Goal: Transaction & Acquisition: Purchase product/service

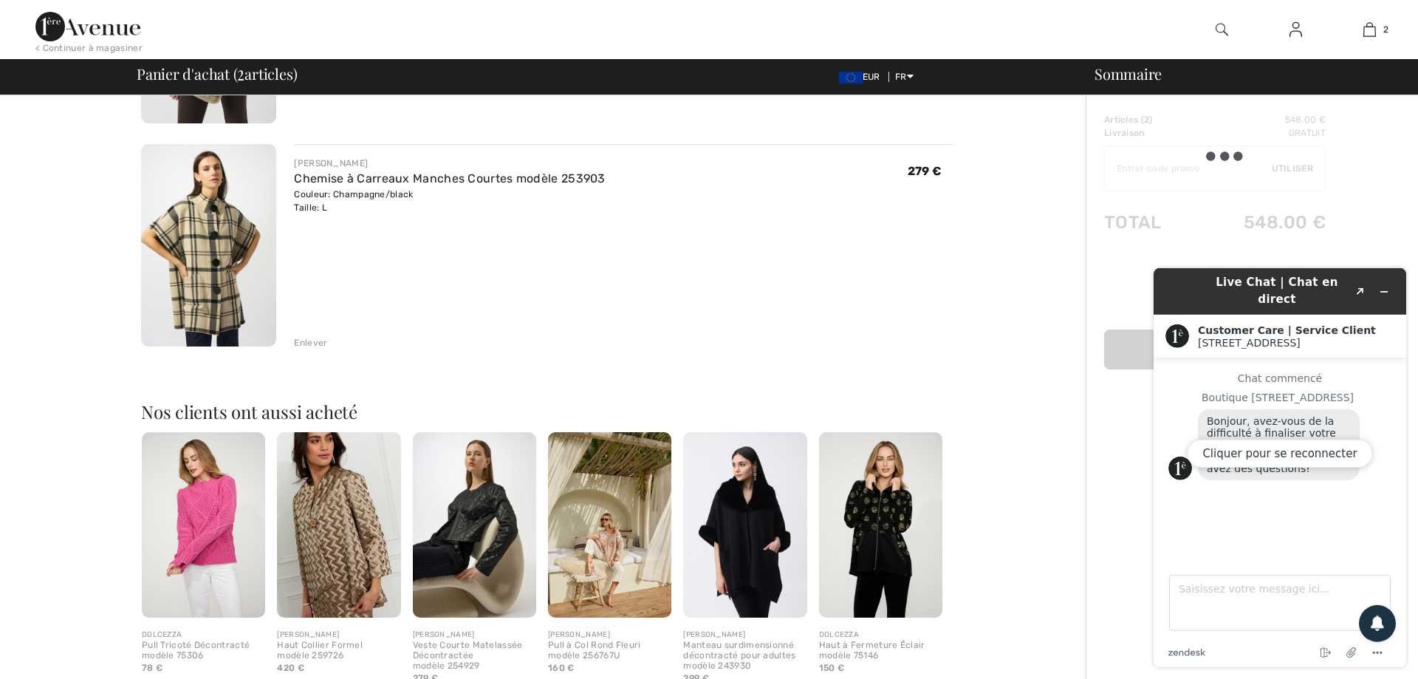
scroll to position [295, 0]
click at [612, 553] on img at bounding box center [609, 525] width 123 height 185
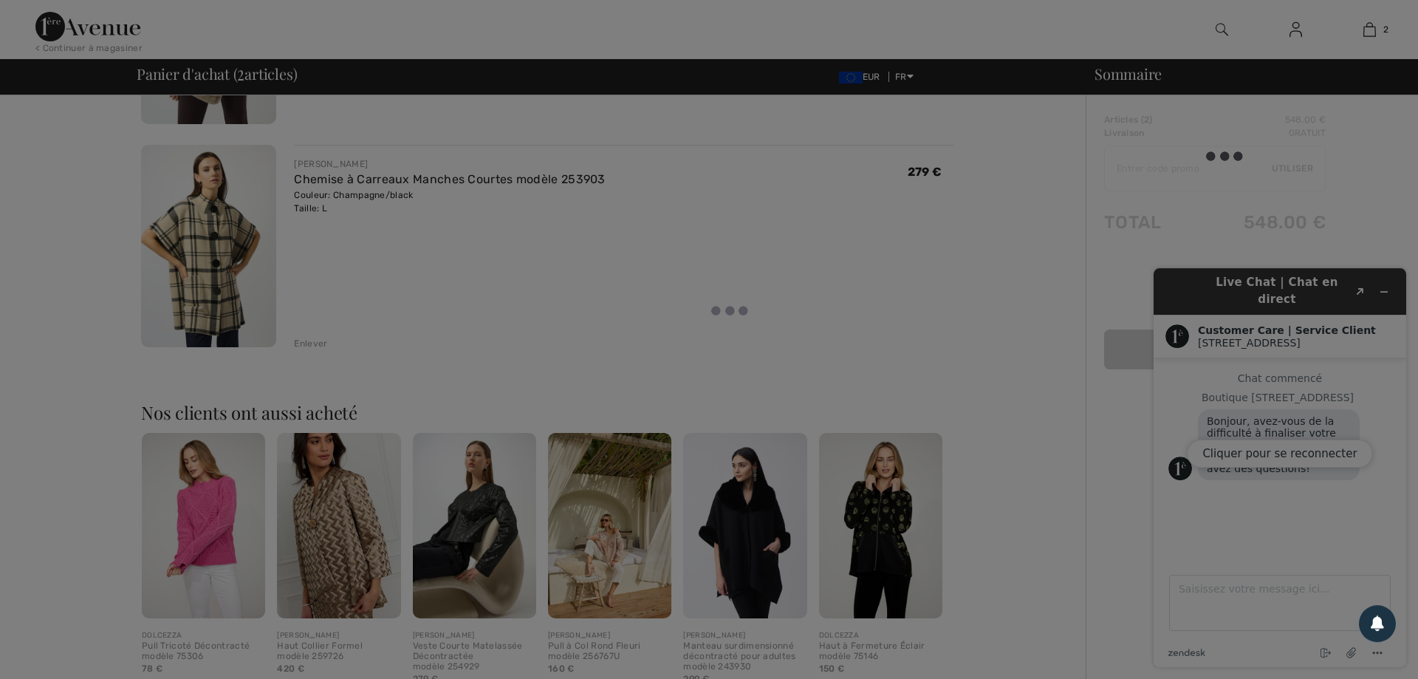
click at [612, 553] on div at bounding box center [709, 339] width 1418 height 679
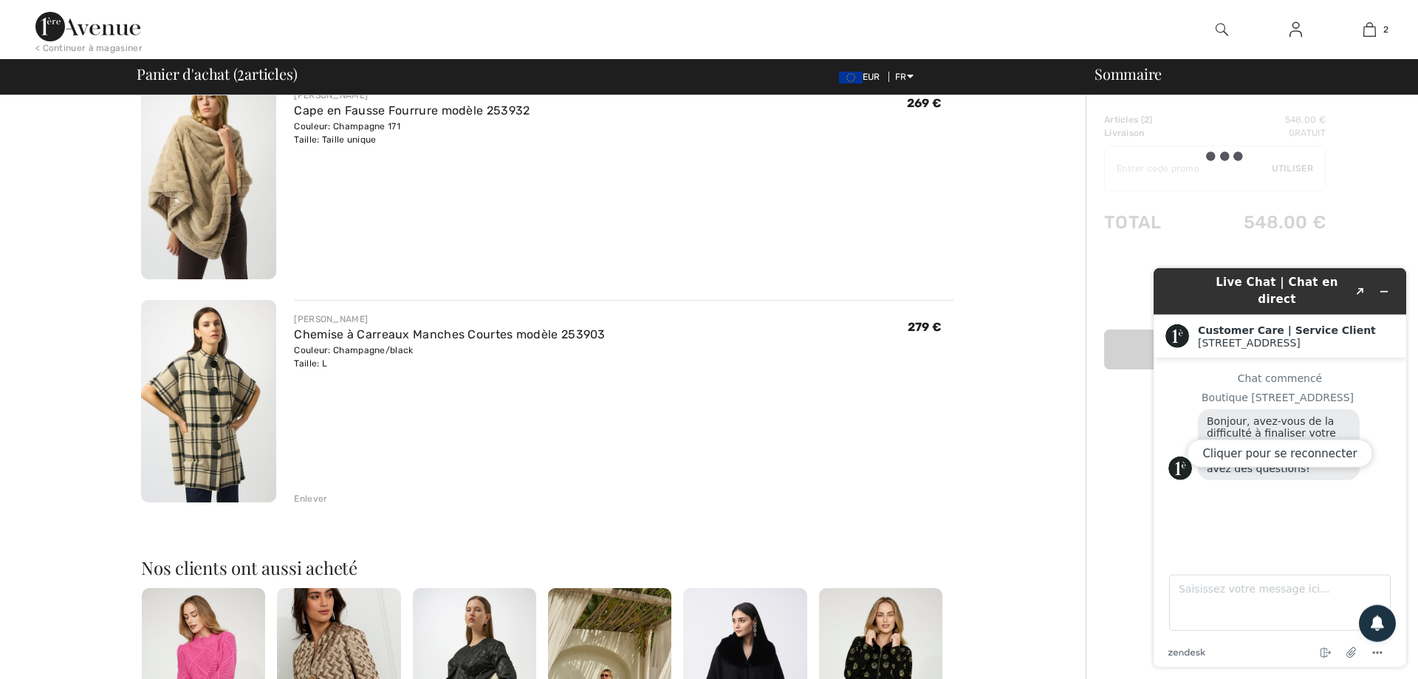
scroll to position [142, 0]
click at [312, 498] on div "Enlever" at bounding box center [310, 496] width 33 height 13
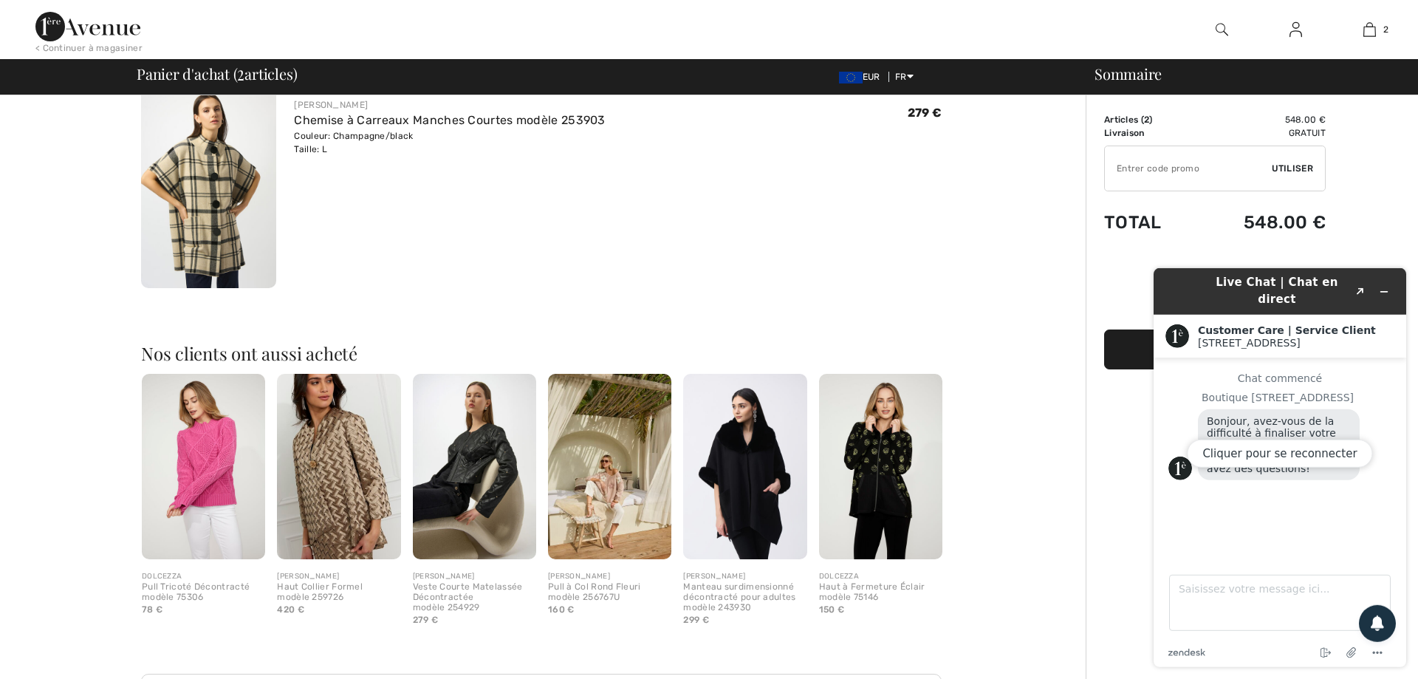
scroll to position [0, 0]
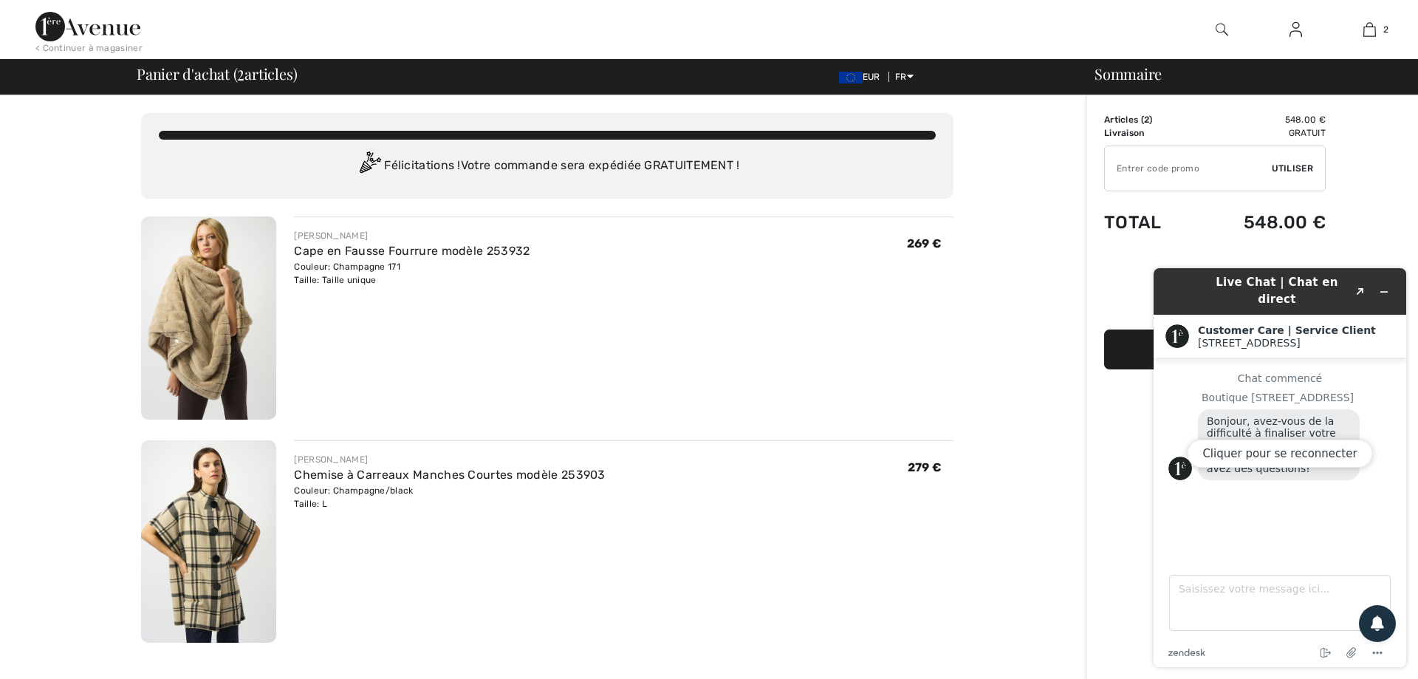
click at [1371, 161] on div "Sommaire Description Articles ( 2 ) 548.00 € Code promo 0.00 € Livraison Gratui…" at bounding box center [1252, 690] width 332 height 1191
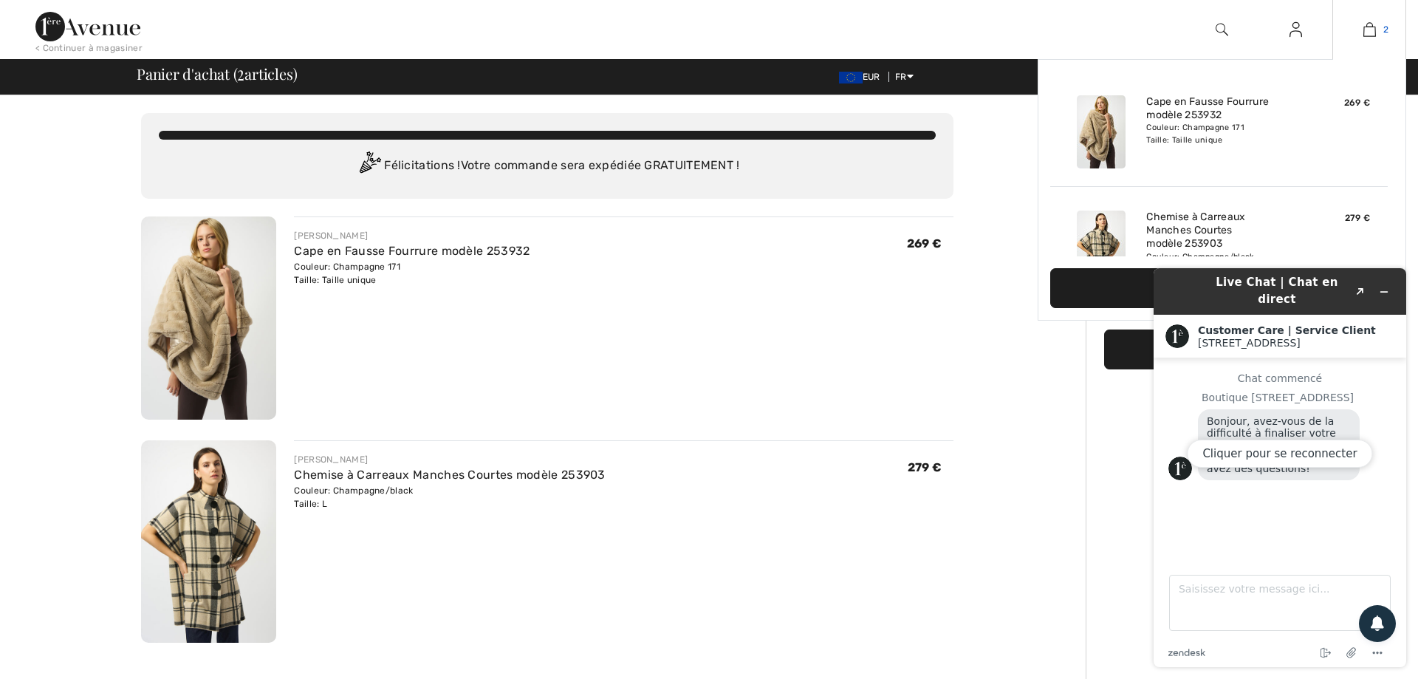
click at [1371, 32] on img at bounding box center [1369, 30] width 13 height 18
